Goal: Find specific page/section: Find specific page/section

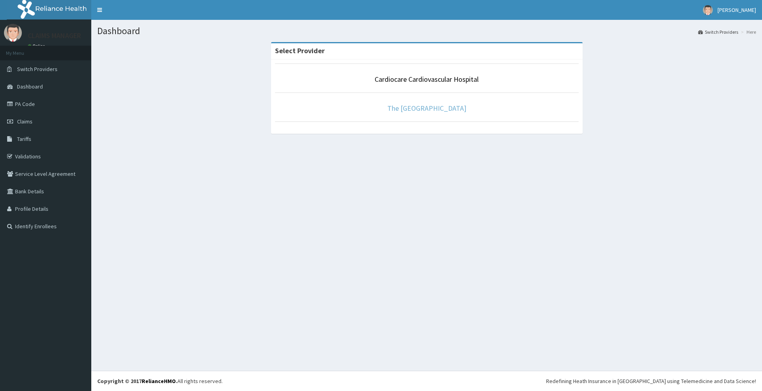
click at [440, 109] on link "The [GEOGRAPHIC_DATA]" at bounding box center [426, 108] width 79 height 9
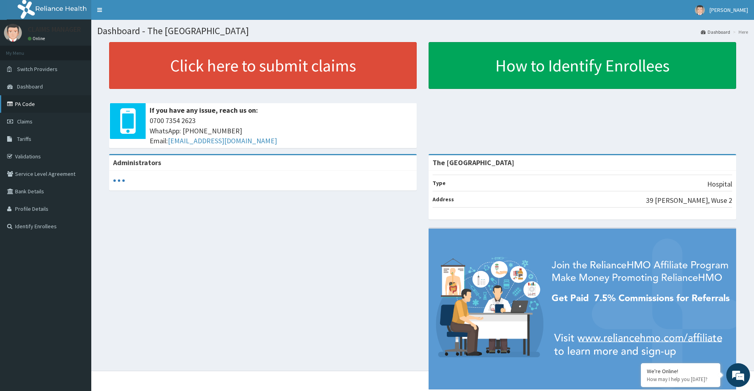
click at [32, 102] on link "PA Code" at bounding box center [45, 103] width 91 height 17
